Goal: Transaction & Acquisition: Purchase product/service

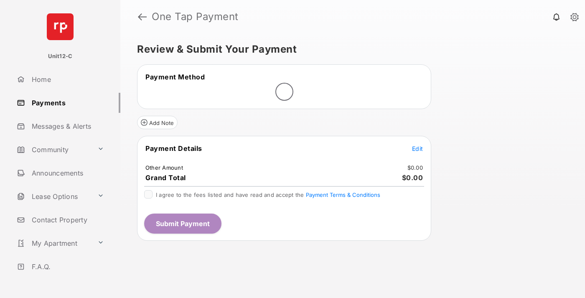
click at [418, 149] on span "Edit" at bounding box center [417, 148] width 11 height 7
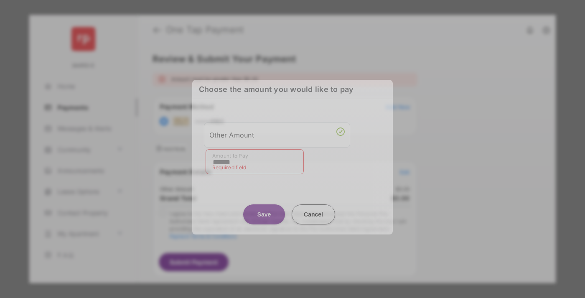
type input "******"
click at [264, 208] on button "Save" at bounding box center [264, 215] width 42 height 20
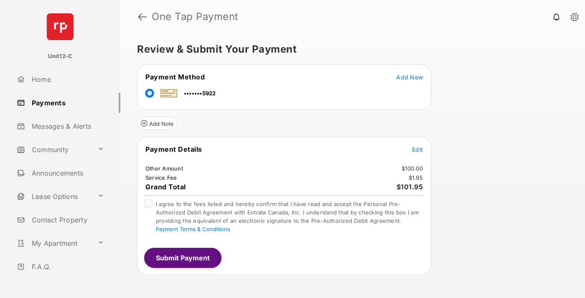
click at [182, 258] on button "Submit Payment" at bounding box center [182, 258] width 77 height 20
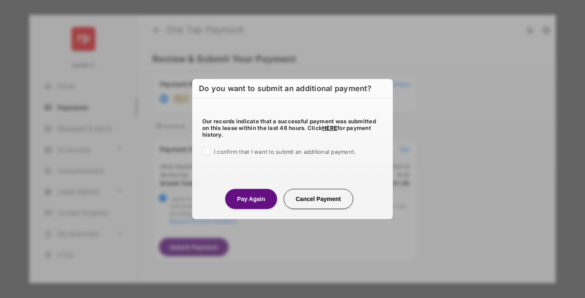
click at [251, 199] on button "Pay Again" at bounding box center [250, 199] width 51 height 20
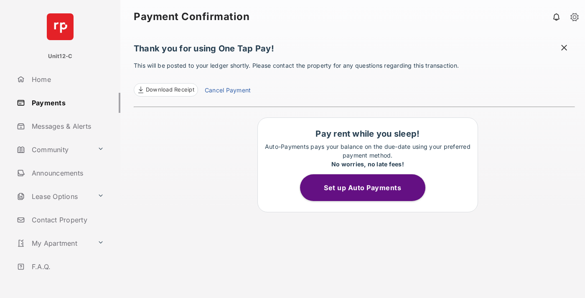
click at [565, 49] on span at bounding box center [564, 48] width 8 height 10
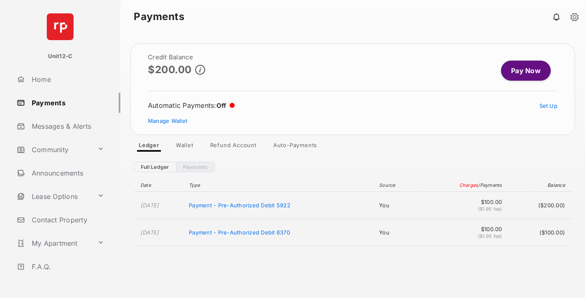
click at [168, 121] on link "Manage Wallet" at bounding box center [167, 121] width 39 height 7
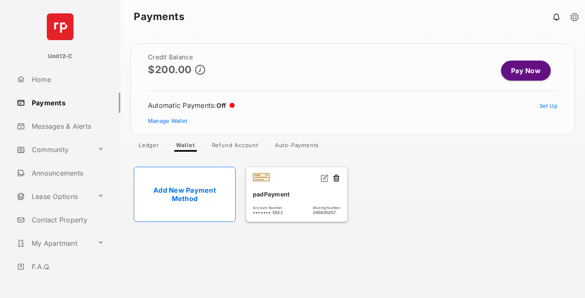
click at [337, 179] on button at bounding box center [336, 179] width 8 height 10
